Goal: Complete application form

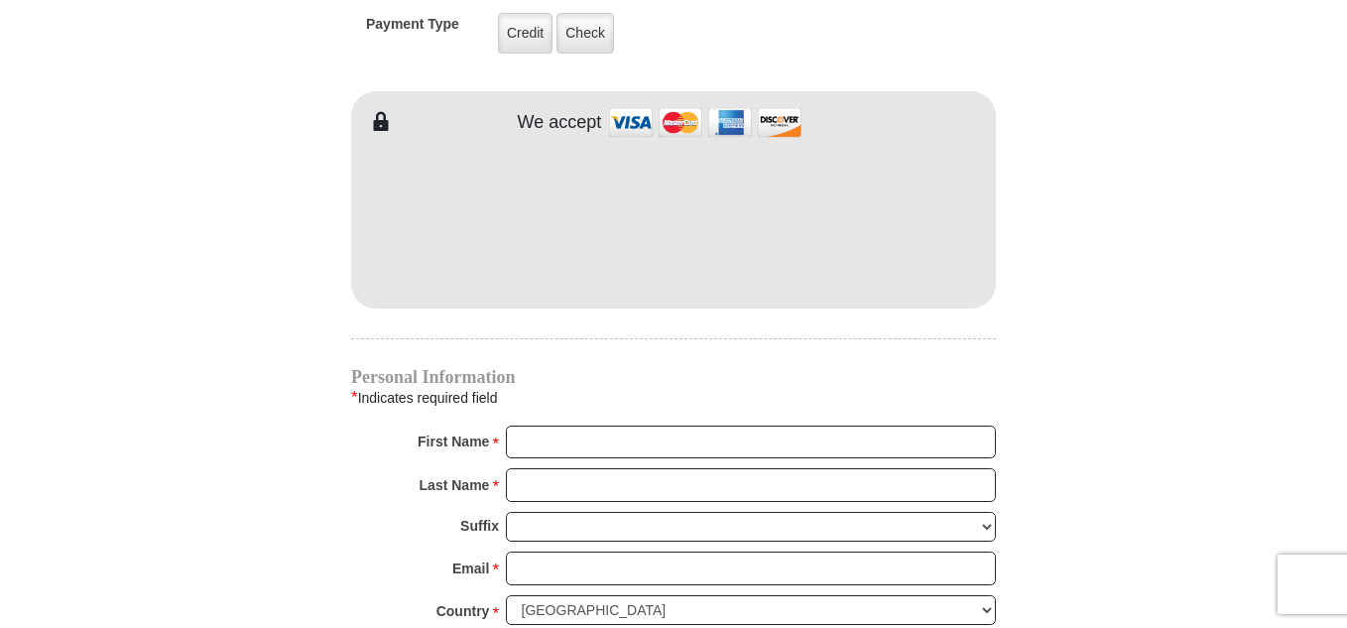
scroll to position [1725, 0]
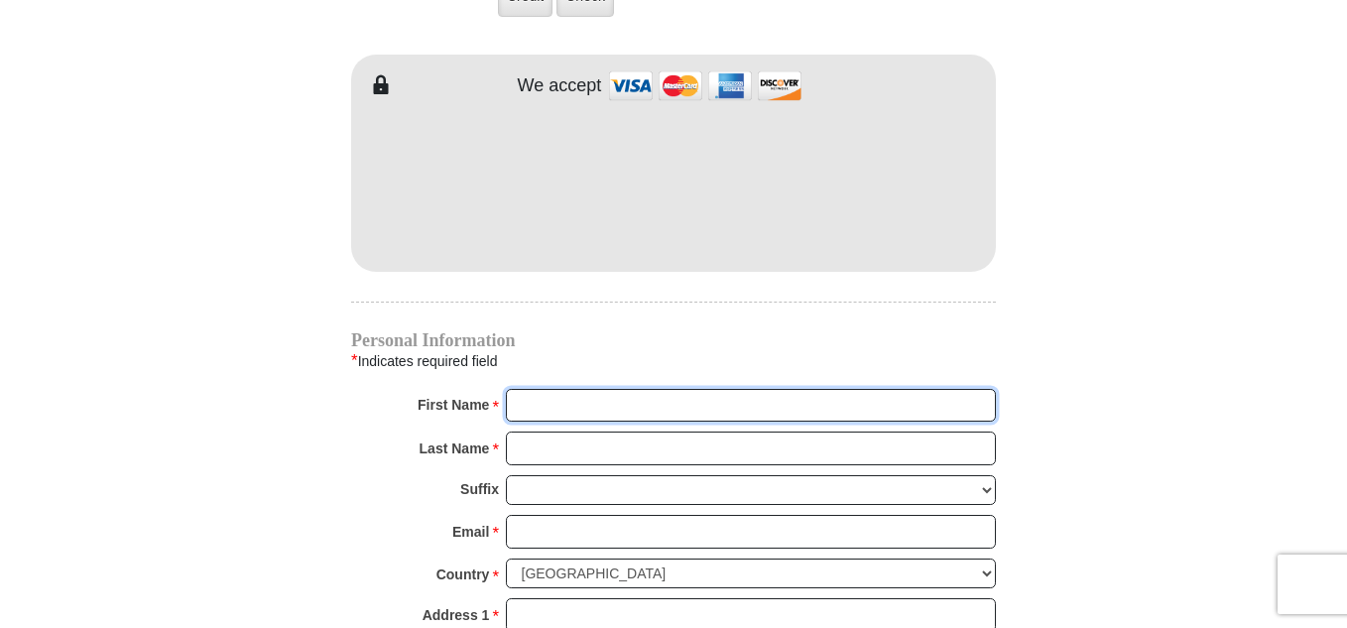
click at [555, 389] on input "First Name *" at bounding box center [751, 406] width 490 height 34
type input "[PERSON_NAME]"
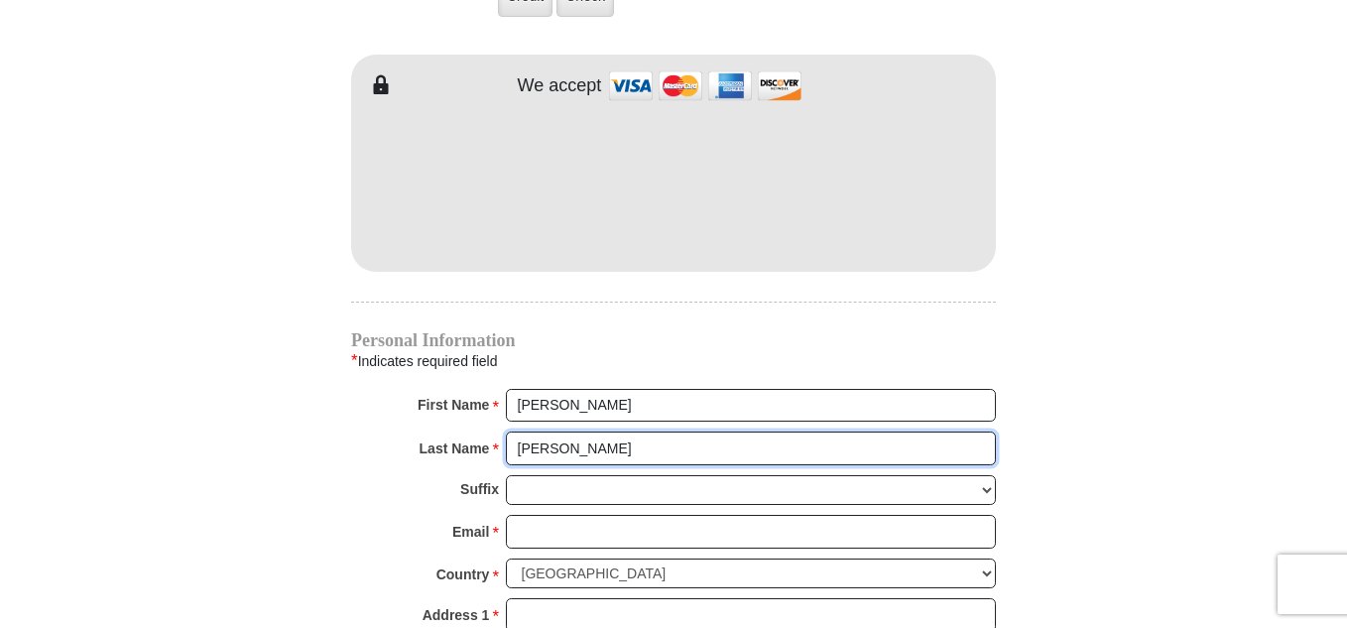
type input "[PERSON_NAME]"
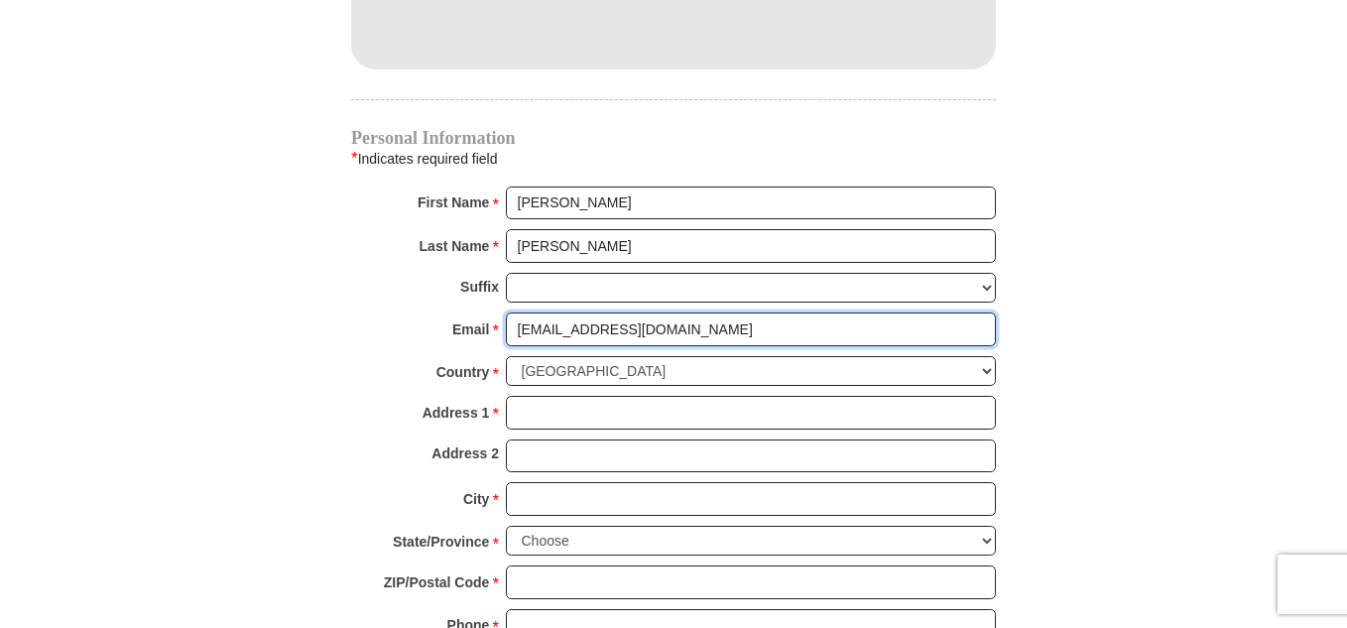
scroll to position [1932, 0]
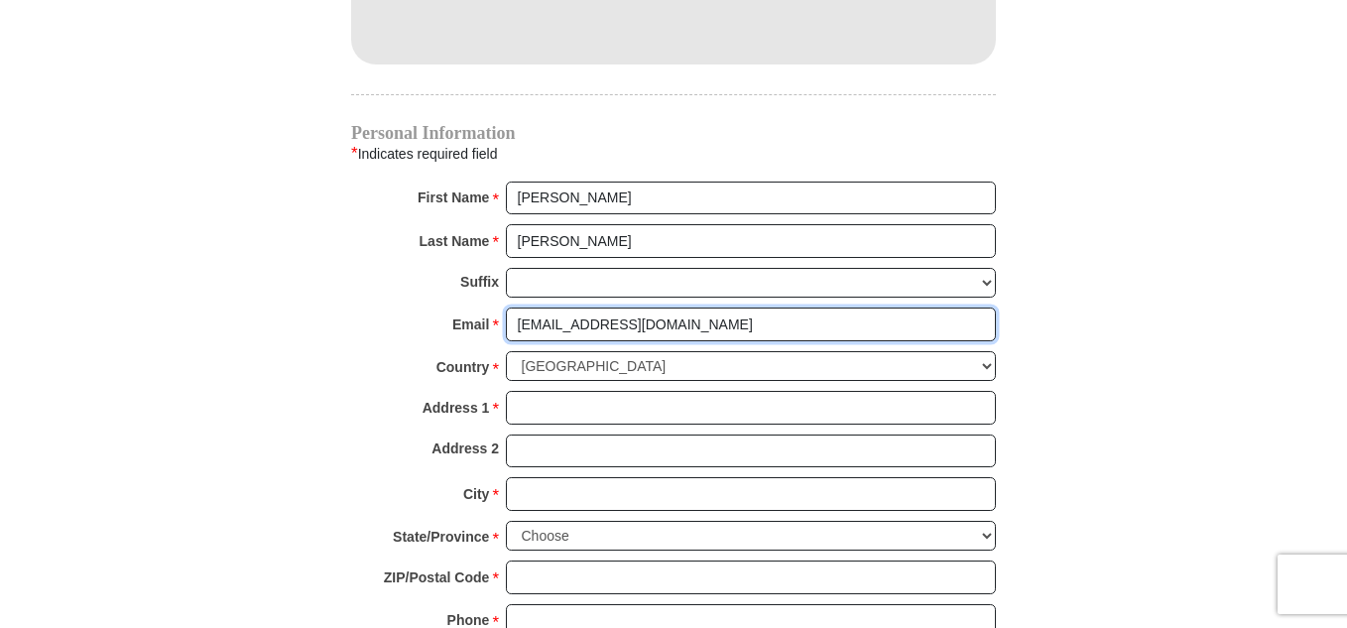
type input "[EMAIL_ADDRESS][DOMAIN_NAME]"
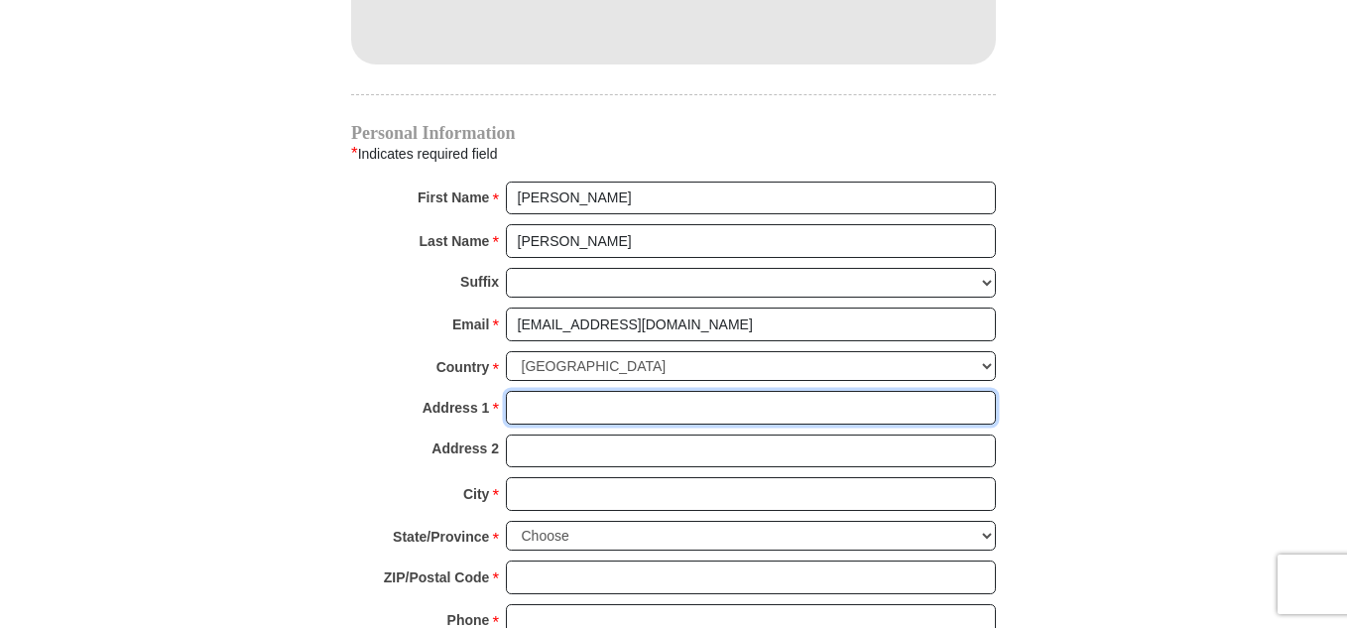
click at [551, 391] on input "Address 1 *" at bounding box center [751, 408] width 490 height 34
type input "P.O. Box 337"
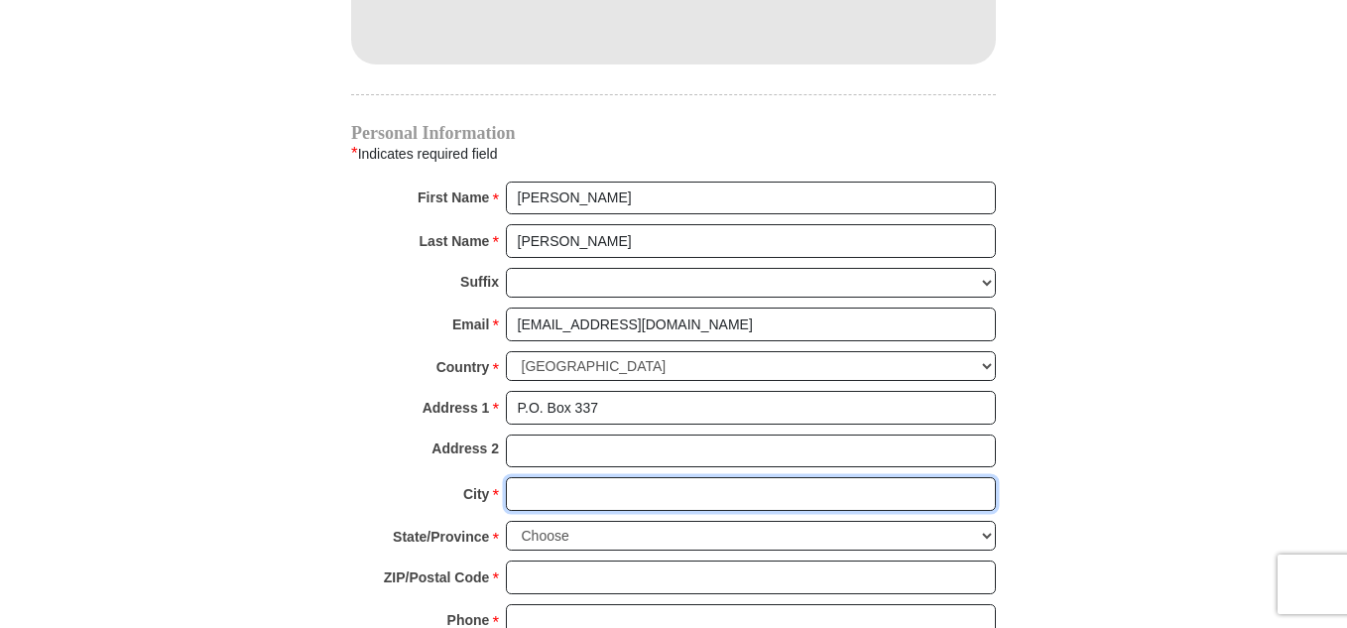
click at [548, 477] on input "City *" at bounding box center [751, 494] width 490 height 34
type input "Unalakleet"
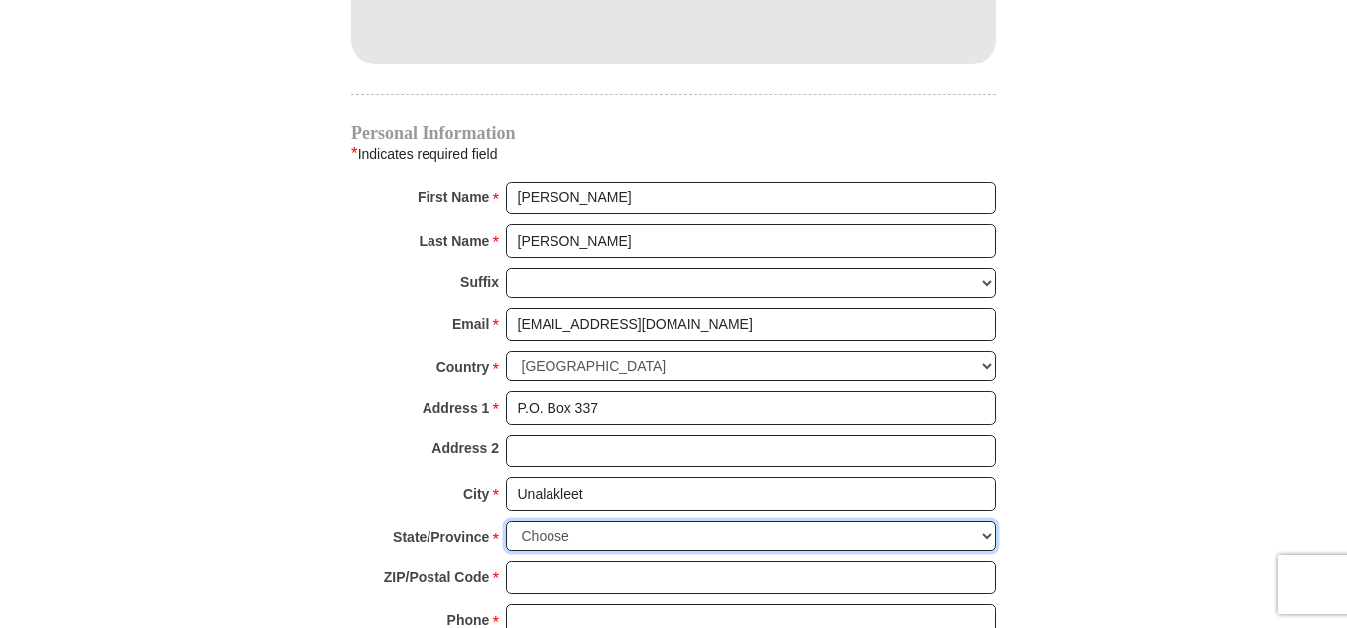
click at [786, 521] on select "Choose [US_STATE] [US_STATE] [US_STATE] [US_STATE] [US_STATE] Armed Forces Amer…" at bounding box center [751, 536] width 490 height 31
select select "AK"
click at [506, 521] on select "Choose [US_STATE] [US_STATE] [US_STATE] [US_STATE] [US_STATE] Armed Forces Amer…" at bounding box center [751, 536] width 490 height 31
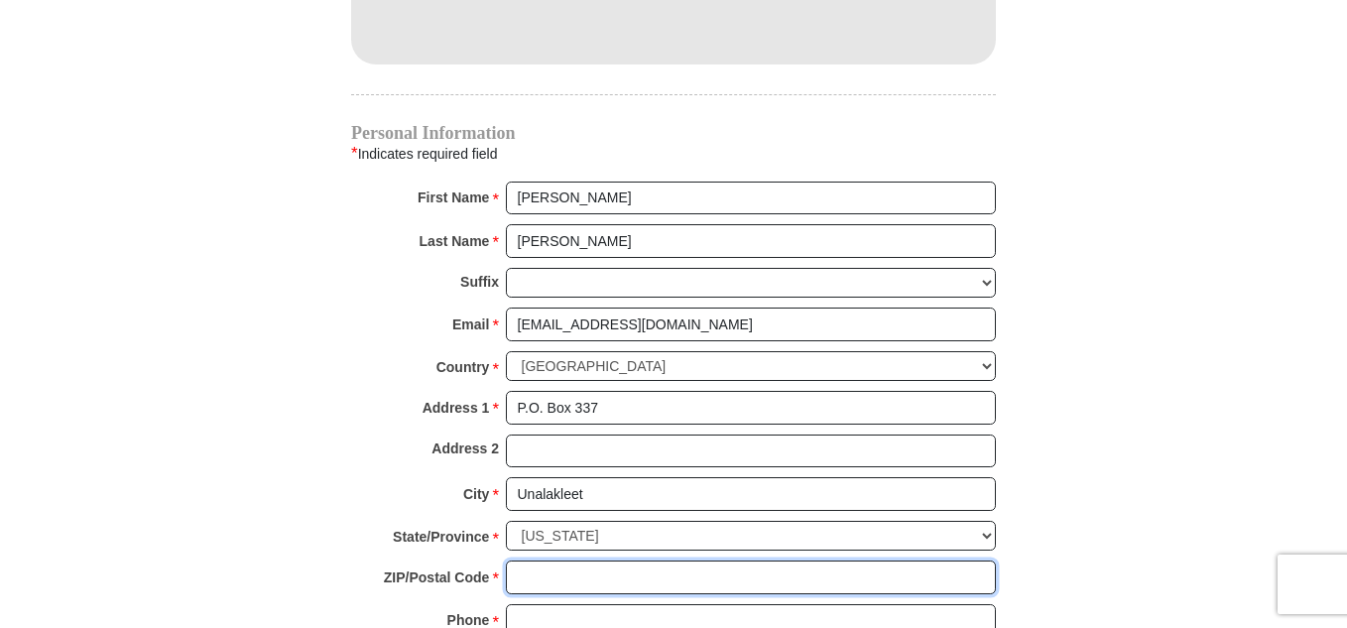
click at [553, 560] on input "ZIP/Postal Code *" at bounding box center [751, 577] width 490 height 34
type input "99684"
click at [548, 604] on input "Phone * *" at bounding box center [751, 621] width 490 height 34
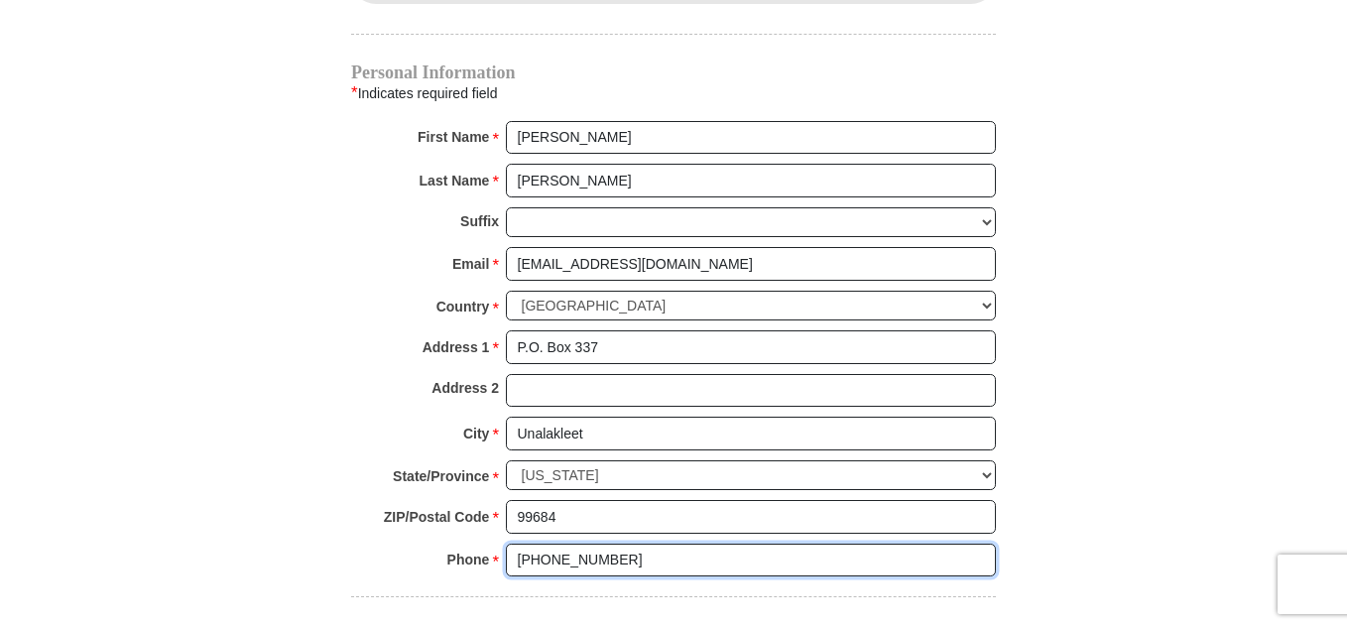
scroll to position [1991, 0]
type input "[PHONE_NUMBER]"
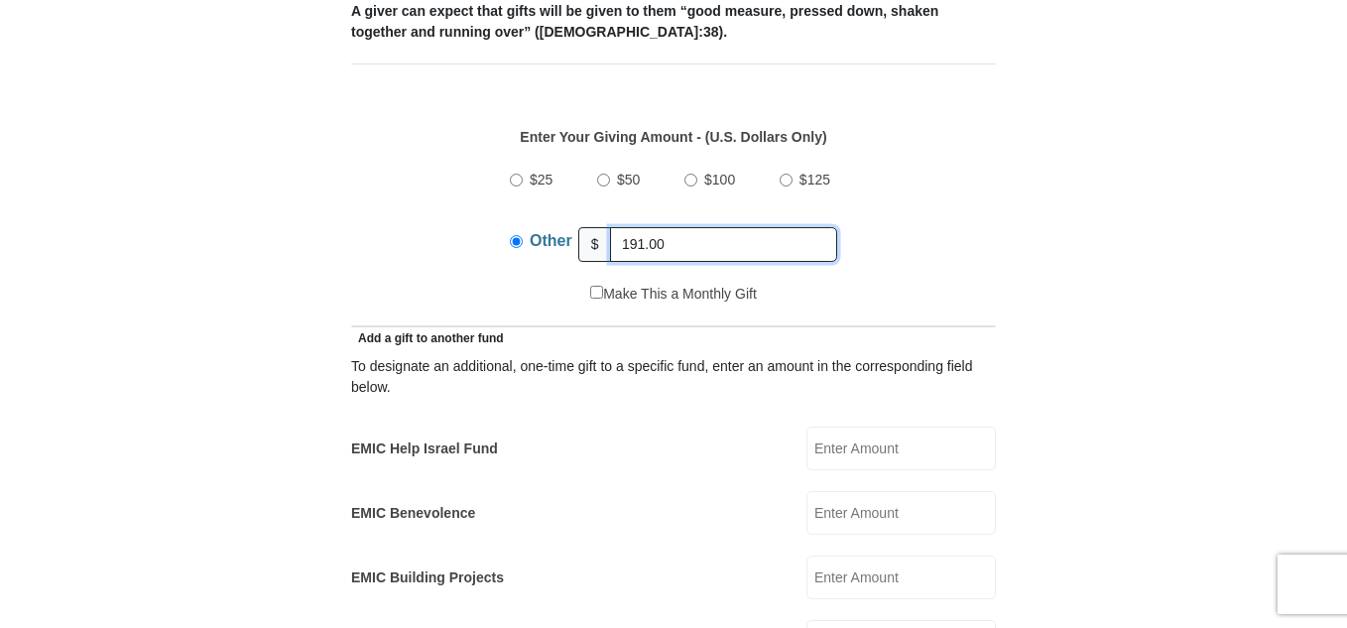
scroll to position [867, 0]
